Goal: Navigation & Orientation: Find specific page/section

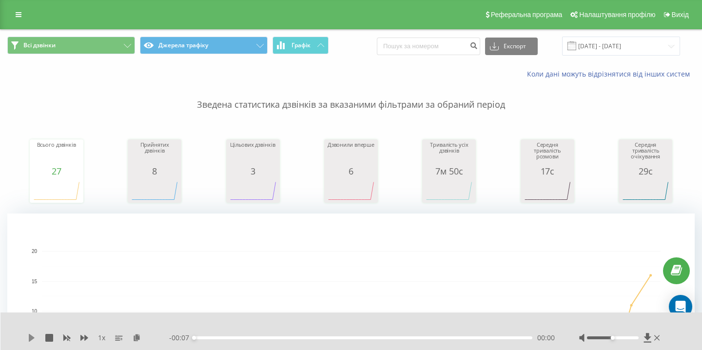
click at [32, 338] on icon at bounding box center [32, 338] width 6 height 8
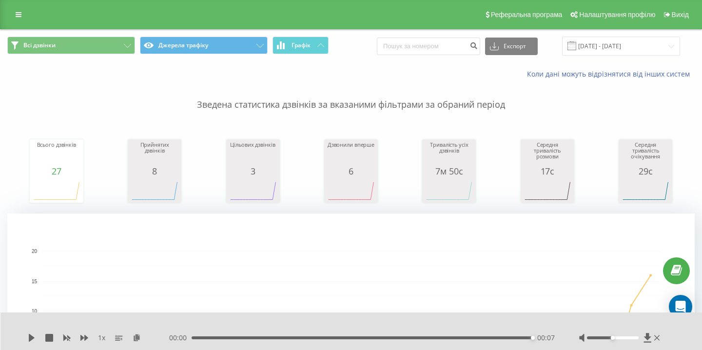
click at [32, 338] on icon at bounding box center [32, 338] width 6 height 8
click at [194, 336] on div "00:00 00:07 00:07" at bounding box center [362, 338] width 386 height 10
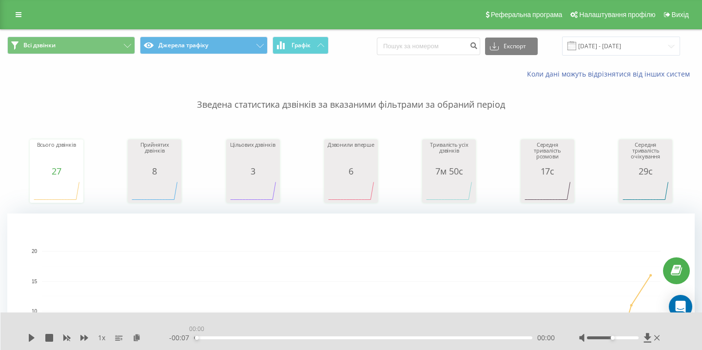
click at [194, 336] on div "- 00:07 00:00 00:00" at bounding box center [362, 338] width 386 height 10
click at [31, 338] on icon at bounding box center [32, 338] width 6 height 8
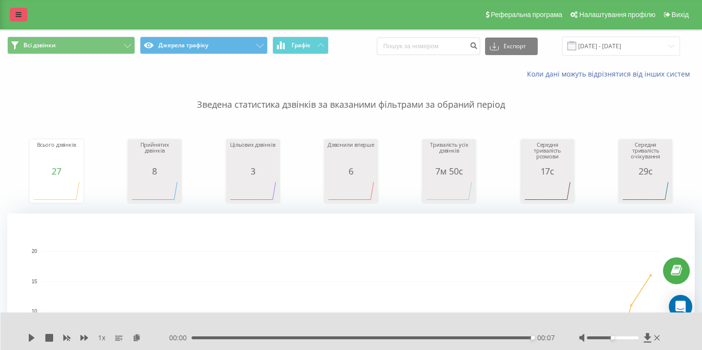
click at [16, 19] on link at bounding box center [19, 15] width 18 height 14
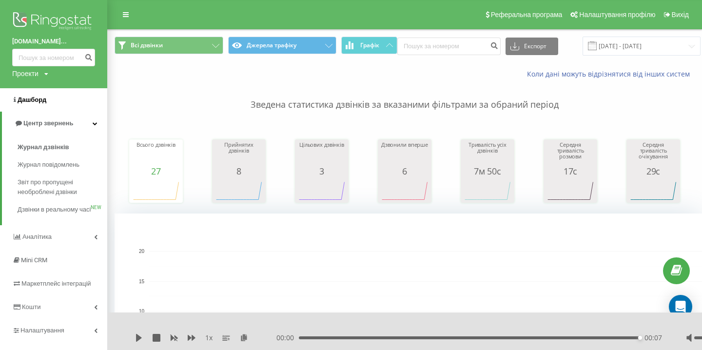
click at [36, 96] on span "Дашборд" at bounding box center [29, 100] width 34 height 10
